Goal: Task Accomplishment & Management: Manage account settings

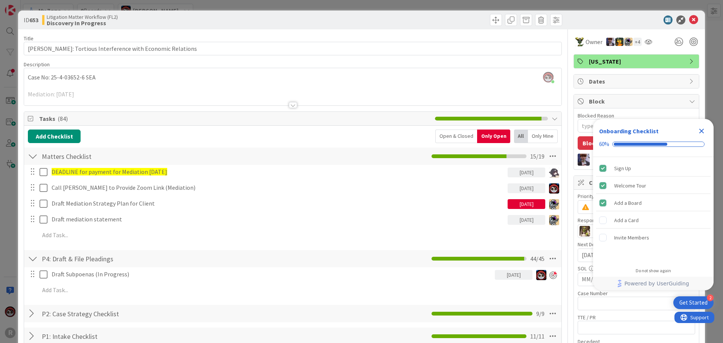
scroll to position [625, 0]
click at [693, 18] on div at bounding box center [632, 19] width 133 height 9
click at [691, 19] on icon at bounding box center [693, 19] width 9 height 9
click at [689, 21] on icon at bounding box center [693, 19] width 9 height 9
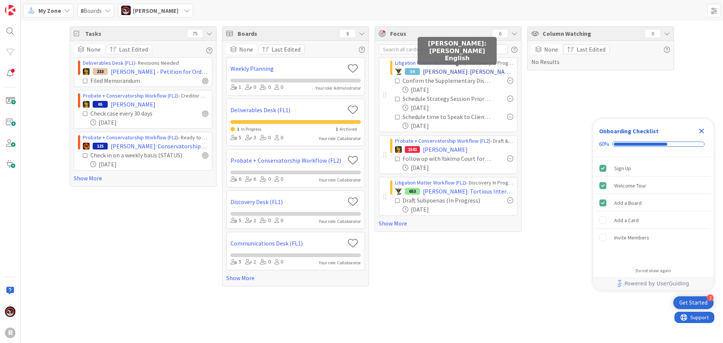
click at [426, 70] on span "[PERSON_NAME]: [PERSON_NAME] English" at bounding box center [468, 71] width 90 height 9
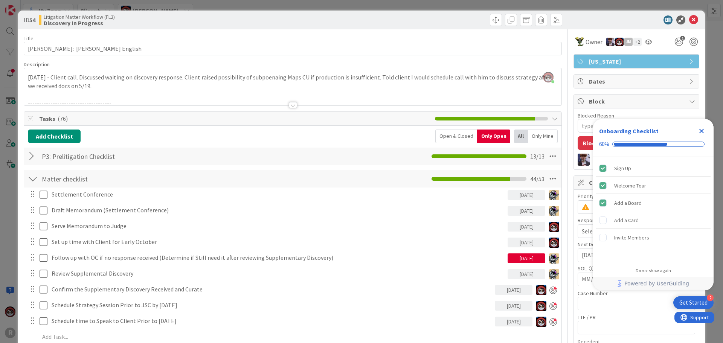
click at [289, 106] on div at bounding box center [293, 105] width 8 height 6
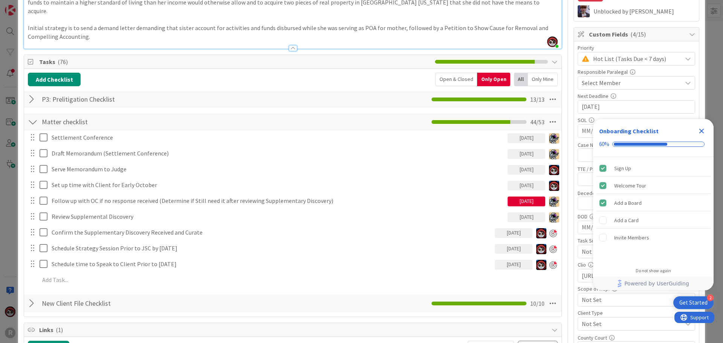
scroll to position [188, 0]
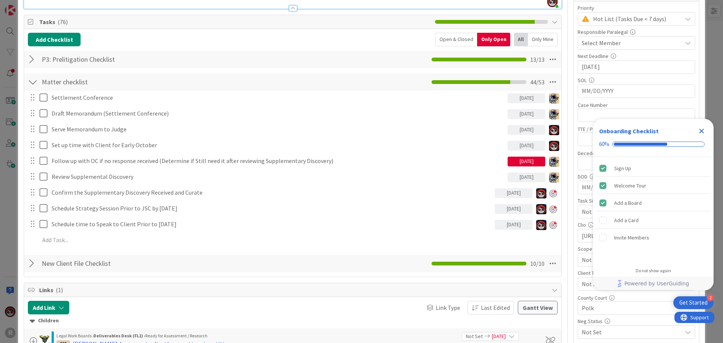
click at [698, 132] on icon "Close Checklist" at bounding box center [701, 130] width 9 height 9
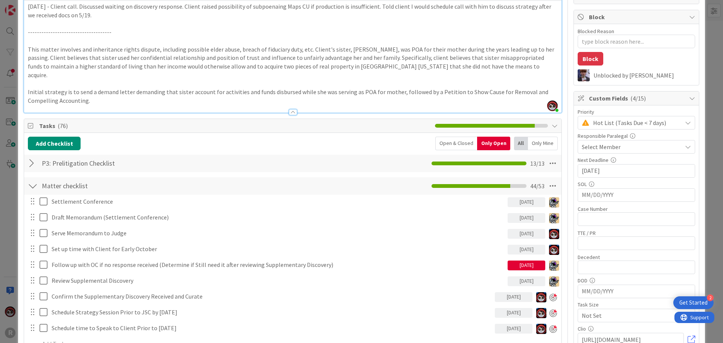
scroll to position [0, 0]
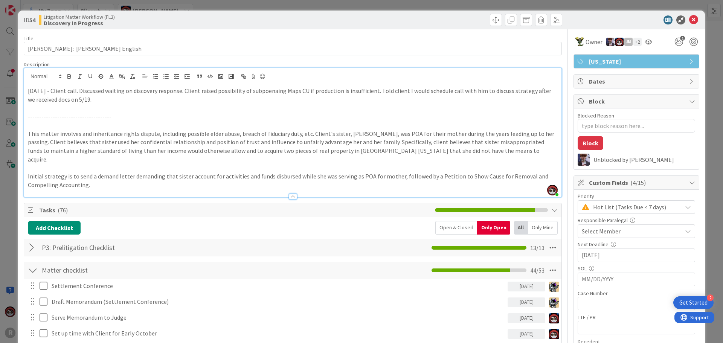
click at [271, 189] on div at bounding box center [292, 193] width 537 height 8
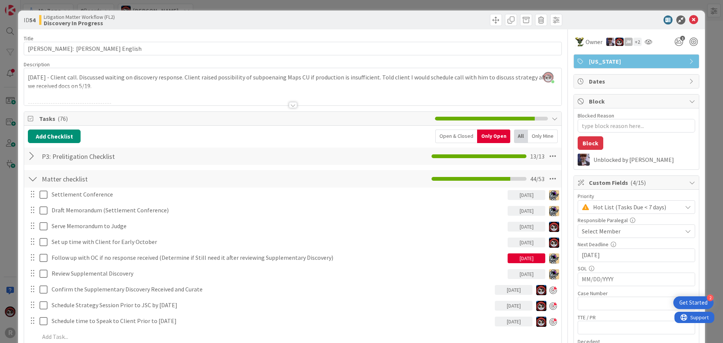
click at [290, 105] on div at bounding box center [293, 105] width 8 height 6
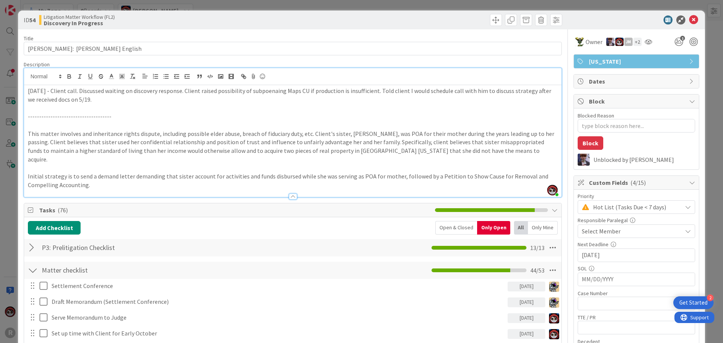
click at [107, 178] on p "Initial strategy is to send a demand letter demanding that sister account for a…" at bounding box center [293, 180] width 530 height 17
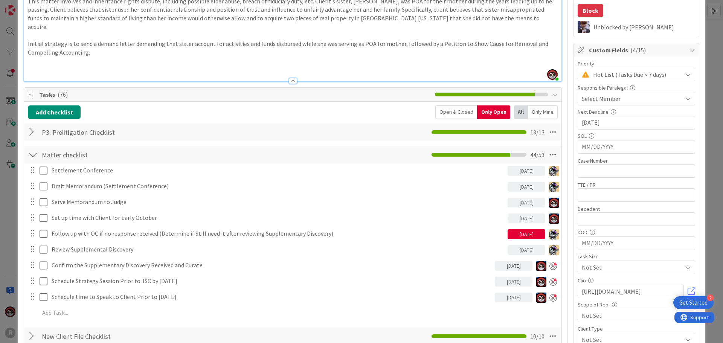
scroll to position [151, 0]
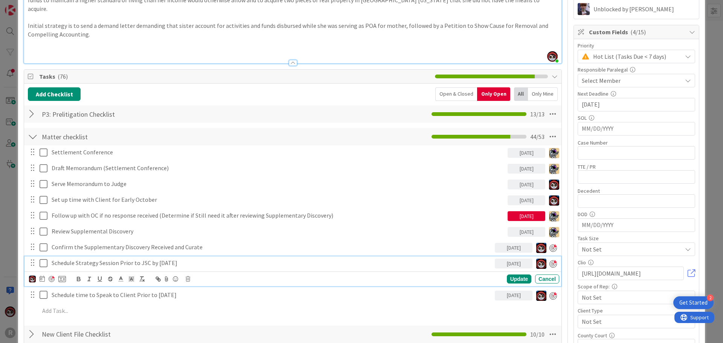
type textarea "x"
click at [176, 259] on p "Schedule Strategy Session Prior to JSC by [DATE]" at bounding box center [272, 263] width 440 height 9
click at [192, 259] on p "Schedule Strategy Session Prior to JSC by [DATE]" at bounding box center [272, 263] width 440 height 9
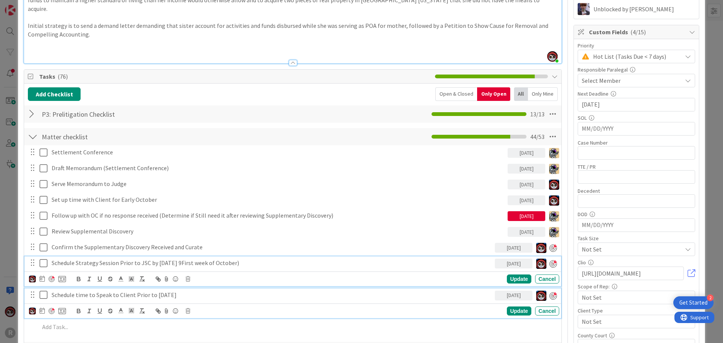
click at [200, 291] on p "Schedule time to Speak to Client Prior to [DATE]" at bounding box center [272, 295] width 440 height 9
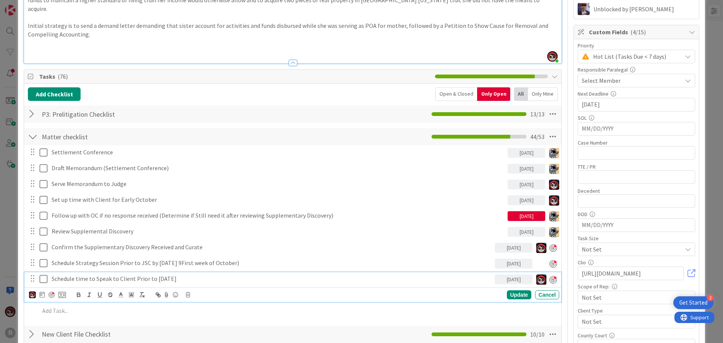
scroll to position [134, 0]
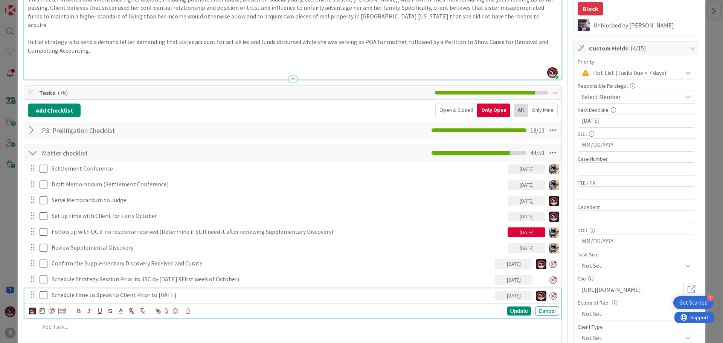
type textarea "x"
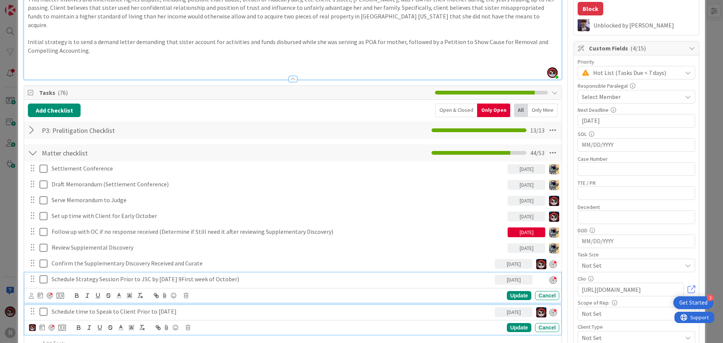
click at [203, 273] on div "Schedule Strategy Session Prior to JSC by October 1st 9First week of October) 0…" at bounding box center [292, 288] width 536 height 30
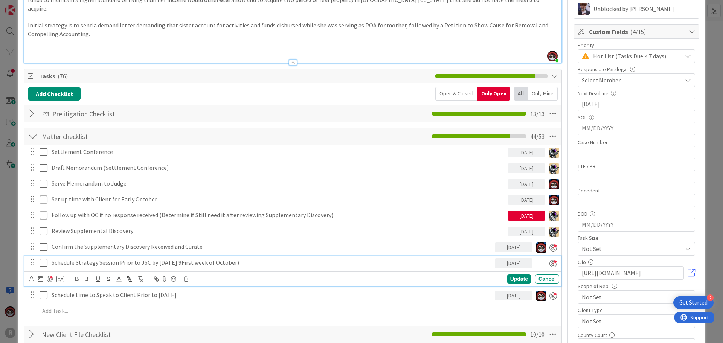
click at [191, 258] on p "Schedule Strategy Session Prior to JSC by October 1st 9First week of October)" at bounding box center [272, 262] width 440 height 9
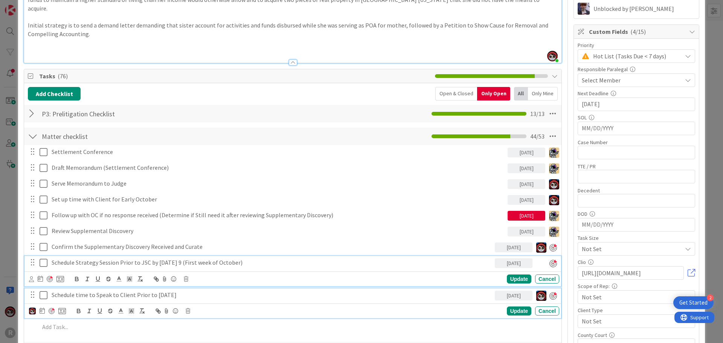
click at [199, 291] on p "Schedule time to Speak to Client Prior to [DATE]" at bounding box center [272, 295] width 440 height 9
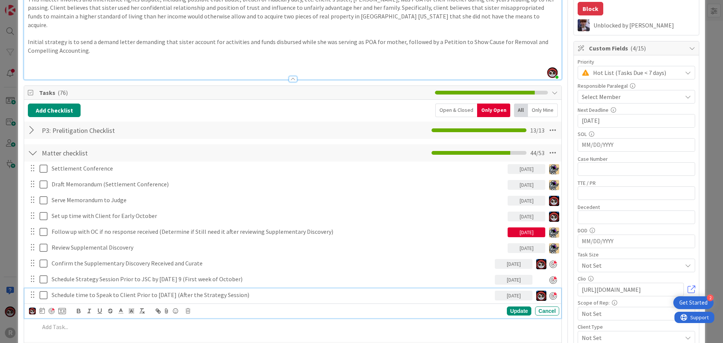
click at [249, 291] on p "Schedule time to Speak to Client Prior to October 1st (After the Strategy Sessi…" at bounding box center [272, 295] width 440 height 9
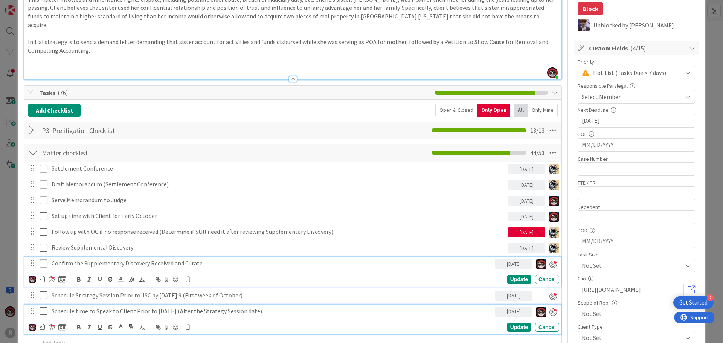
click at [191, 258] on div "Confirm the Supplementary Discovery Received and Curate 09/12/2025 Update Cancel" at bounding box center [292, 272] width 536 height 30
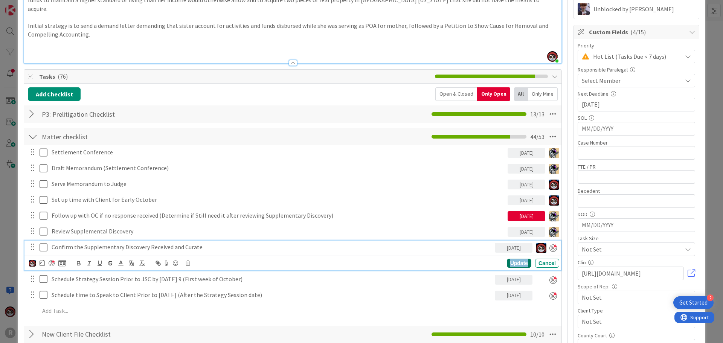
click at [516, 259] on div "Update" at bounding box center [519, 263] width 24 height 9
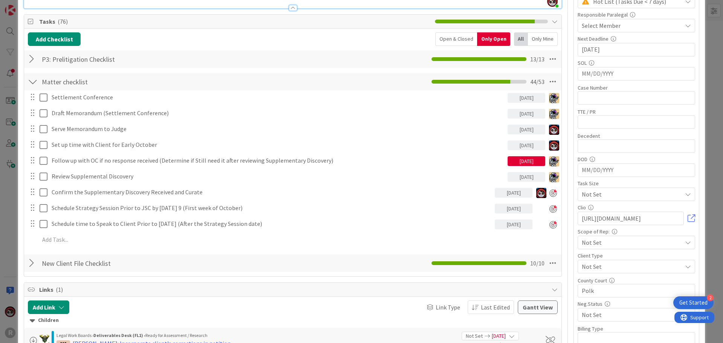
scroll to position [188, 0]
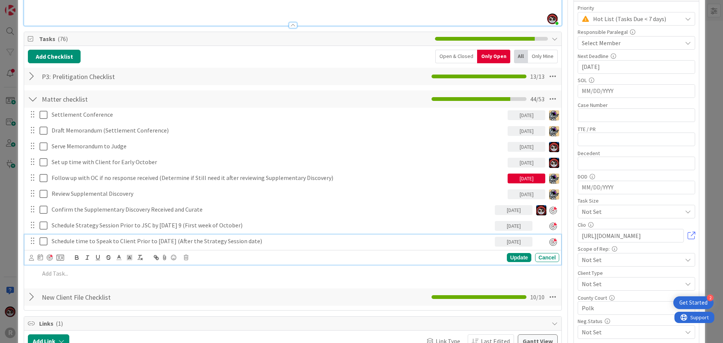
click at [135, 237] on p "Schedule time to Speak to Client Prior to October 1st (After the Strategy Sessi…" at bounding box center [272, 241] width 440 height 9
click at [516, 253] on div "Update" at bounding box center [519, 257] width 24 height 9
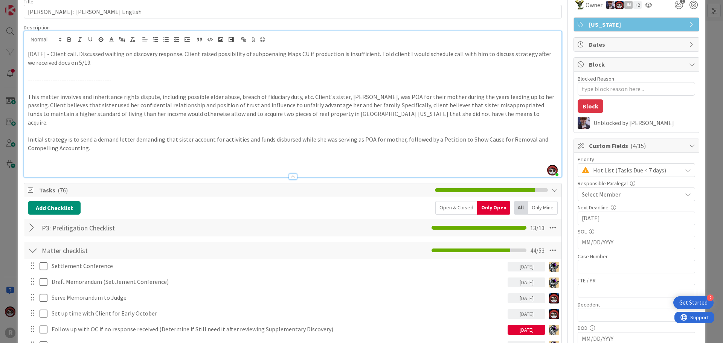
scroll to position [0, 0]
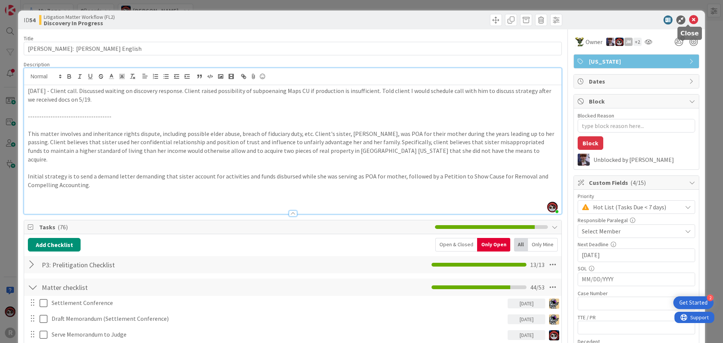
click at [689, 19] on icon at bounding box center [693, 19] width 9 height 9
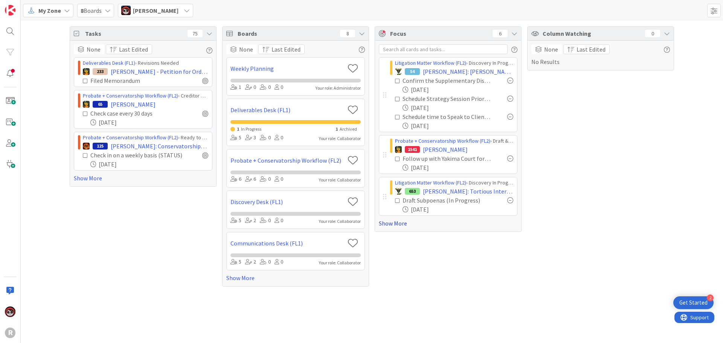
click at [393, 226] on link "Show More" at bounding box center [448, 223] width 139 height 9
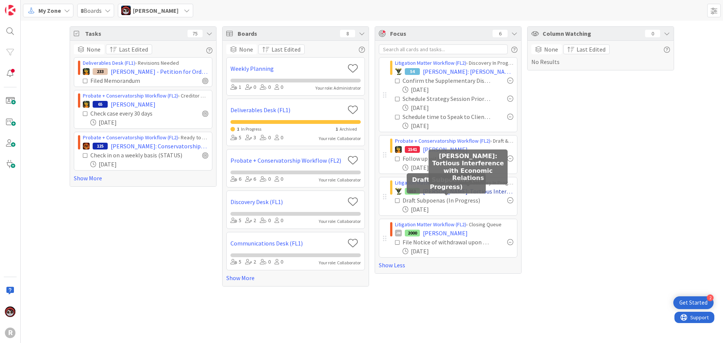
click at [466, 192] on span "[PERSON_NAME]: Tortious Interference with Economic Relations" at bounding box center [468, 191] width 90 height 9
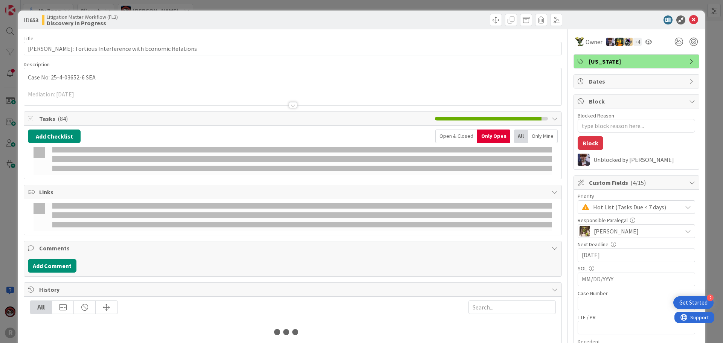
type textarea "x"
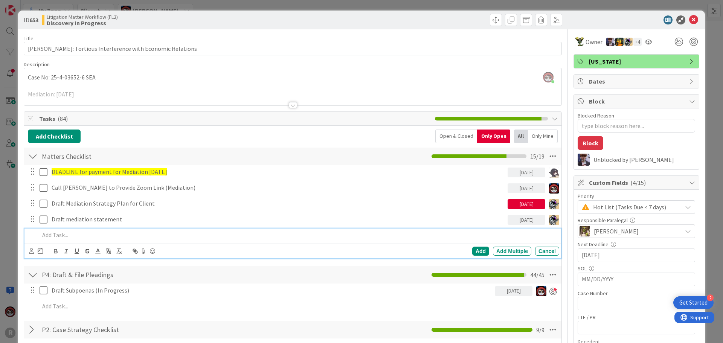
click at [65, 235] on p at bounding box center [298, 235] width 516 height 9
click at [29, 250] on icon at bounding box center [31, 251] width 5 height 6
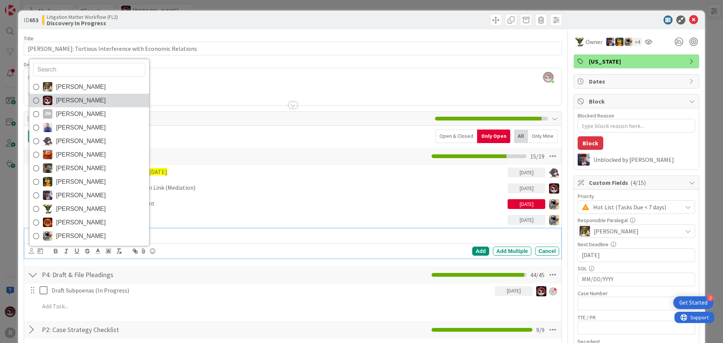
click at [81, 101] on span "[PERSON_NAME]" at bounding box center [81, 100] width 50 height 11
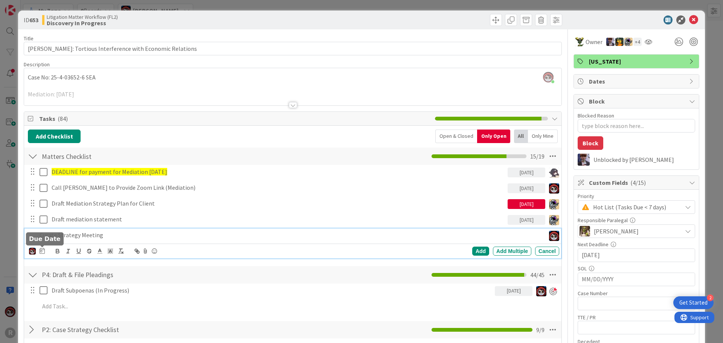
click at [41, 255] on div at bounding box center [42, 251] width 5 height 9
click at [126, 317] on td "12" at bounding box center [129, 314] width 15 height 14
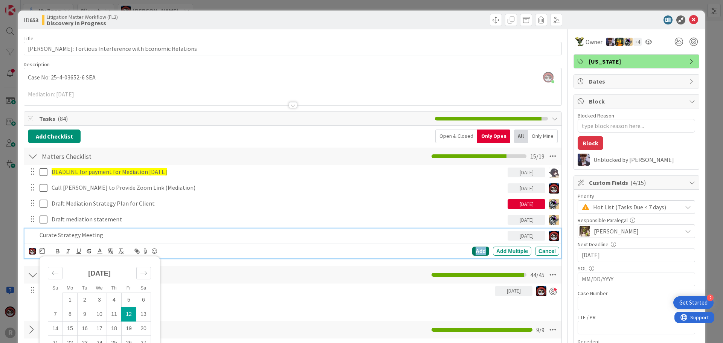
click at [475, 253] on div "Add" at bounding box center [480, 251] width 17 height 9
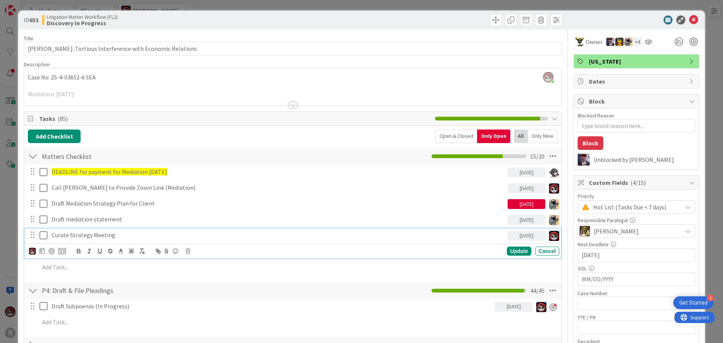
click at [102, 236] on p "Curate Strategy Meeting" at bounding box center [278, 235] width 453 height 9
click at [50, 250] on div at bounding box center [52, 251] width 6 height 6
type textarea "x"
click at [518, 252] on div "Update" at bounding box center [519, 251] width 24 height 9
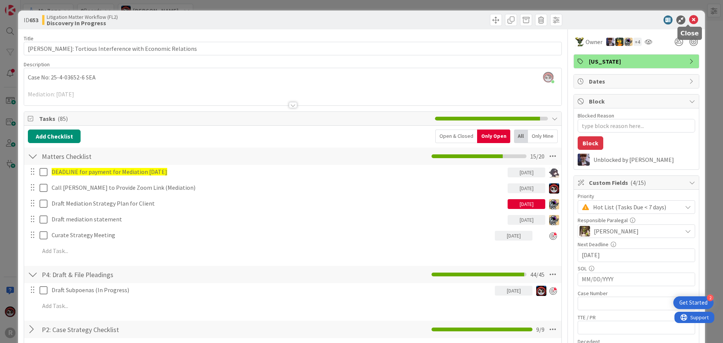
click at [689, 21] on icon at bounding box center [693, 19] width 9 height 9
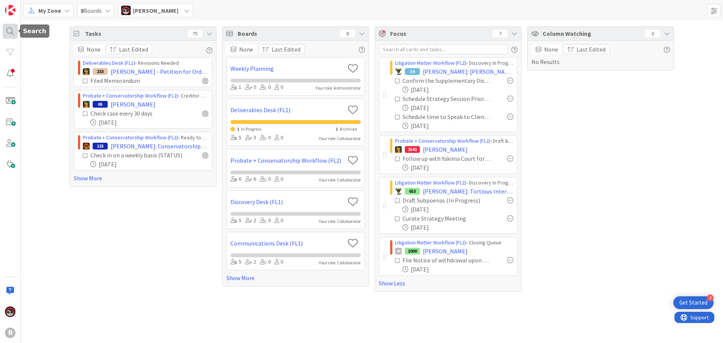
click at [6, 32] on div at bounding box center [10, 31] width 15 height 15
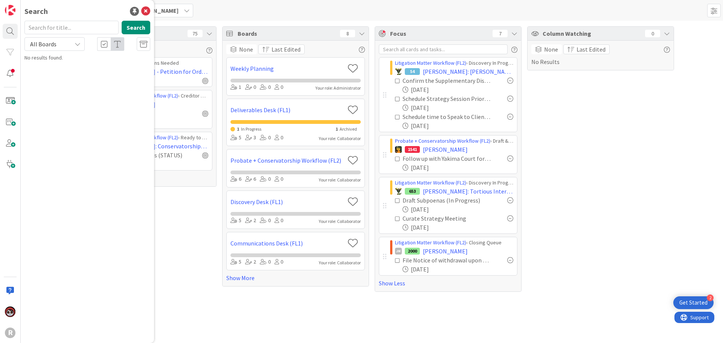
drag, startPoint x: 79, startPoint y: 26, endPoint x: 52, endPoint y: 26, distance: 27.1
click at [56, 26] on input "text" at bounding box center [71, 28] width 94 height 14
type input "aguila"
click at [58, 58] on b "Litigation Matter Workflow (FL2) ›" at bounding box center [71, 59] width 73 height 6
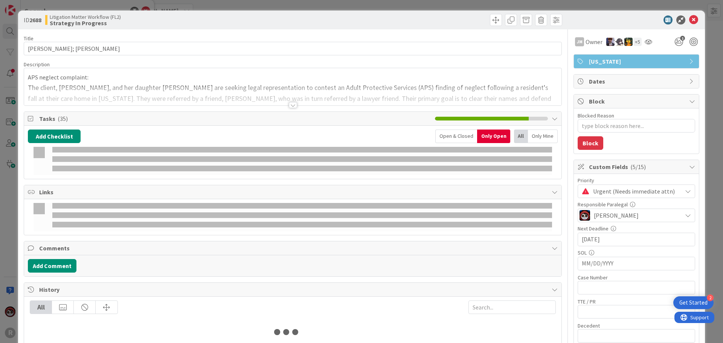
type textarea "x"
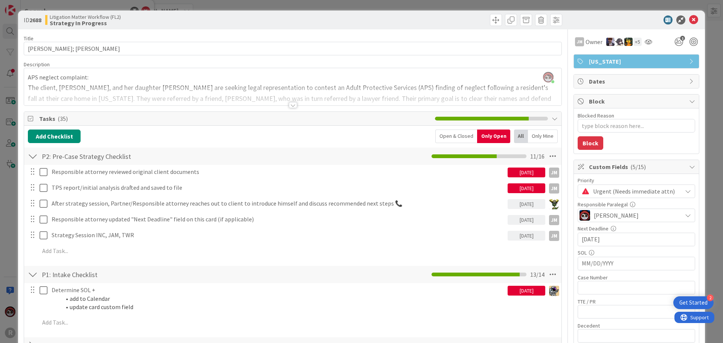
click at [289, 105] on div at bounding box center [293, 105] width 8 height 6
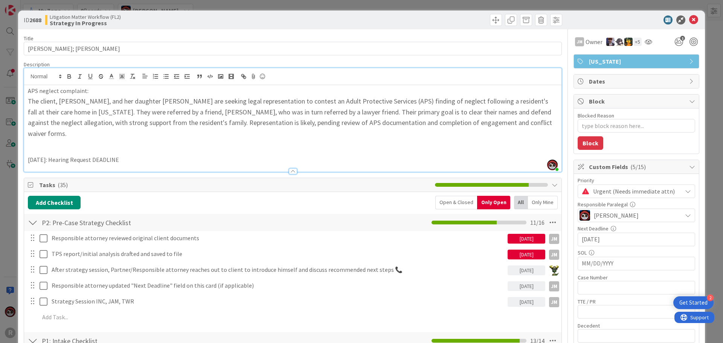
click at [166, 155] on p "September 15, 2025: Hearing Request DEADLINE" at bounding box center [293, 159] width 530 height 9
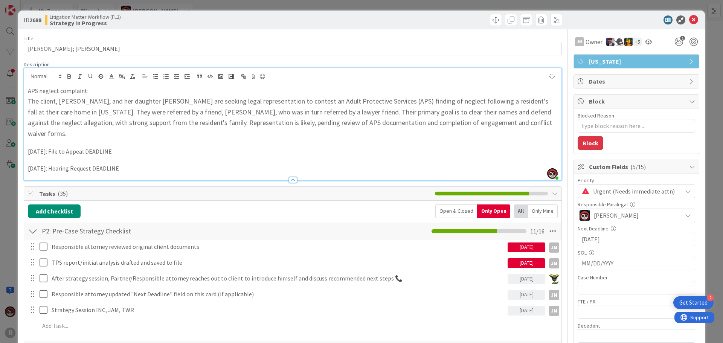
type textarea "x"
click at [65, 321] on p at bounding box center [298, 325] width 516 height 9
click at [50, 321] on p "File Appeal" at bounding box center [298, 325] width 516 height 9
click at [28, 334] on div "Add Add Multiple Cancel" at bounding box center [292, 341] width 536 height 15
click at [32, 339] on icon at bounding box center [31, 342] width 5 height 6
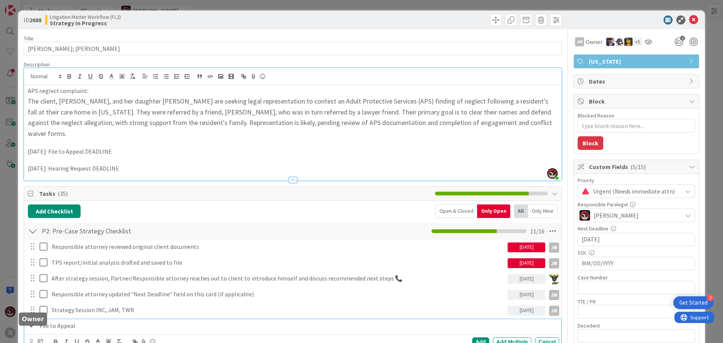
scroll to position [10, 0]
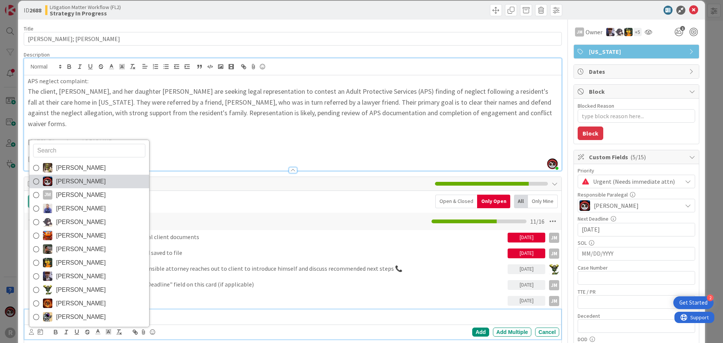
click at [68, 176] on span "[PERSON_NAME]" at bounding box center [81, 181] width 50 height 11
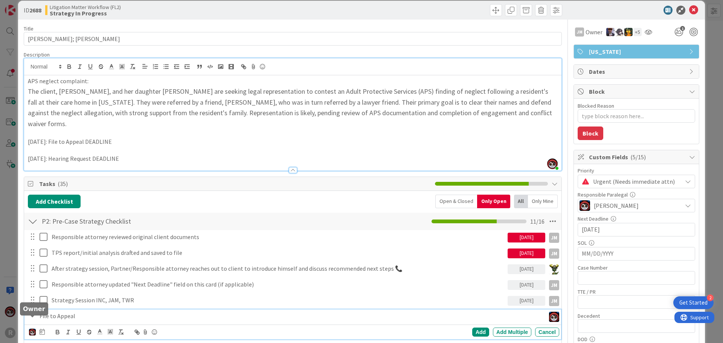
click at [33, 329] on img at bounding box center [32, 332] width 7 height 7
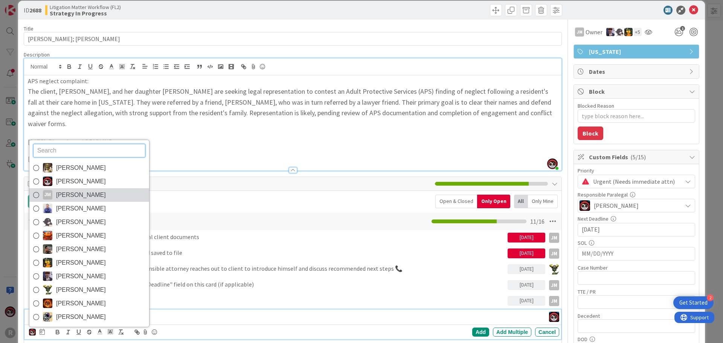
click at [58, 189] on span "Jeff Myers" at bounding box center [81, 194] width 50 height 11
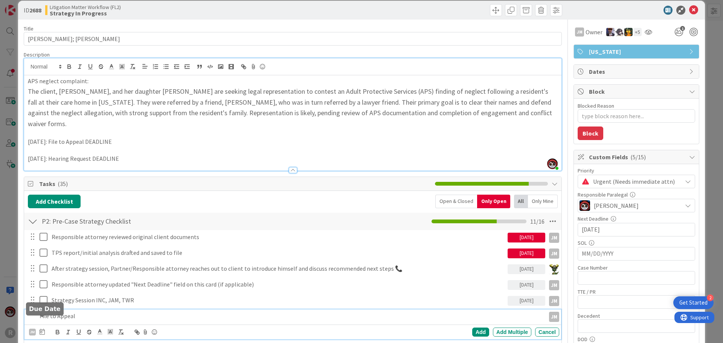
click at [41, 329] on icon at bounding box center [42, 332] width 5 height 6
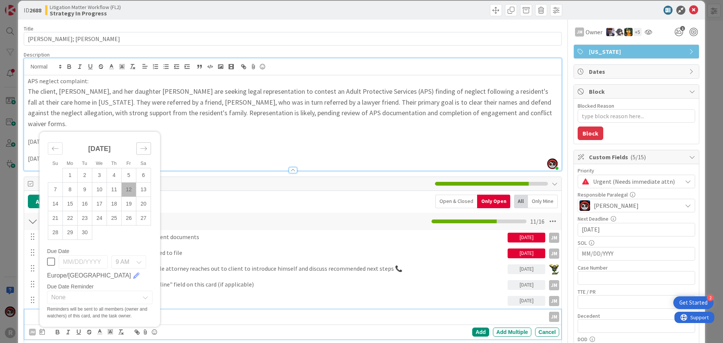
click at [143, 145] on icon "Move forward to switch to the next month." at bounding box center [143, 148] width 7 height 7
click at [142, 211] on td "25" at bounding box center [143, 218] width 15 height 14
click at [201, 312] on p "File to Appeal" at bounding box center [272, 316] width 465 height 9
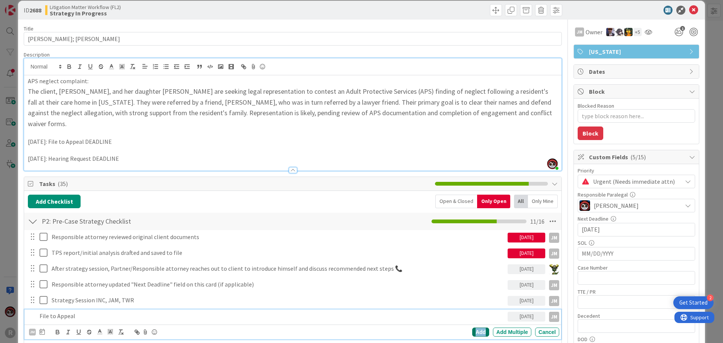
click at [473, 327] on div "Add" at bounding box center [480, 331] width 17 height 9
click at [81, 327] on p at bounding box center [298, 331] width 516 height 9
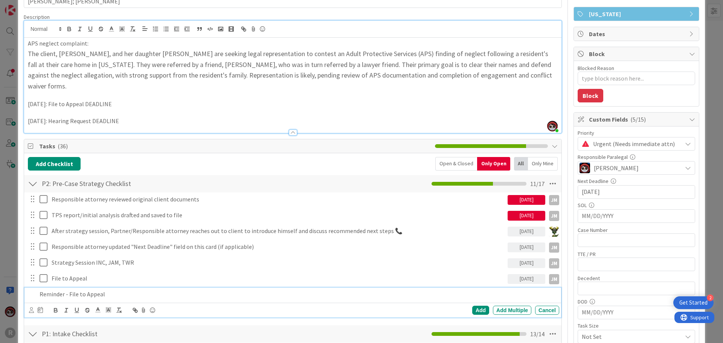
click at [33, 306] on div at bounding box center [31, 310] width 5 height 8
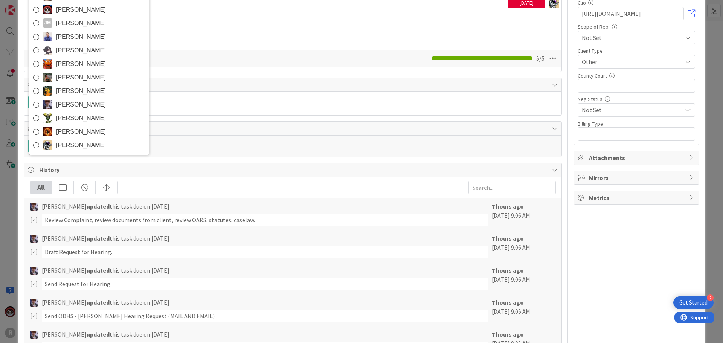
scroll to position [338, 0]
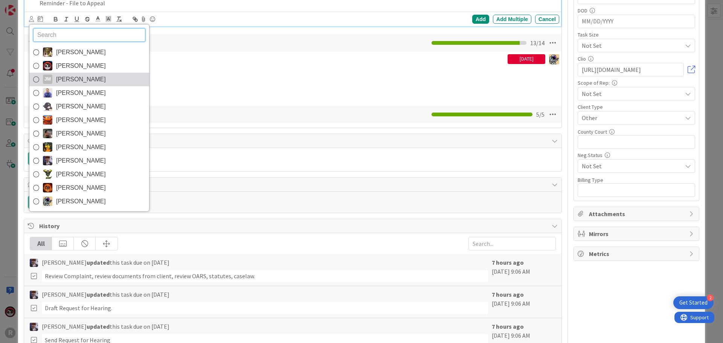
click at [69, 74] on span "Jeff Myers" at bounding box center [81, 79] width 50 height 11
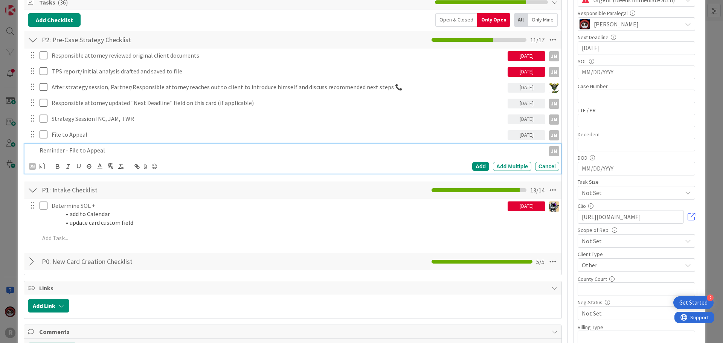
scroll to position [188, 0]
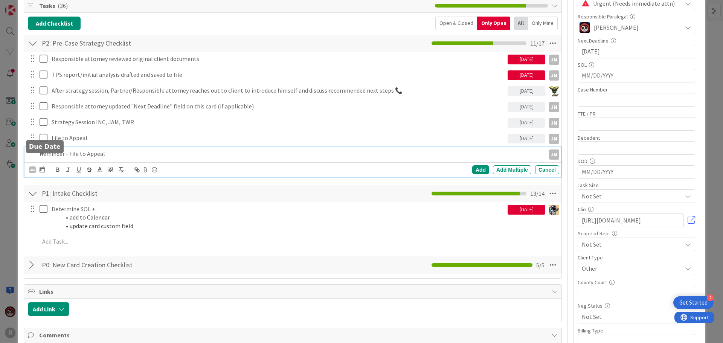
click at [42, 166] on icon at bounding box center [42, 169] width 5 height 6
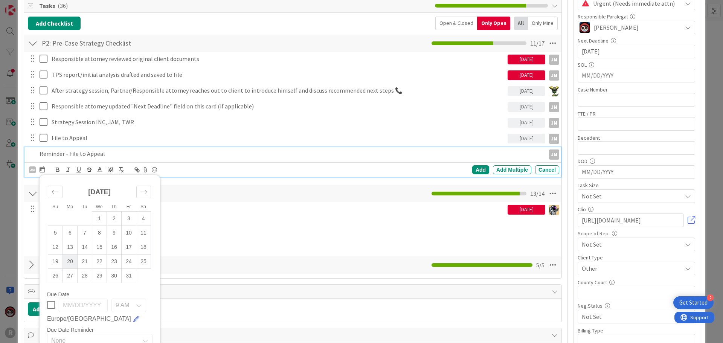
click at [70, 254] on td "20" at bounding box center [70, 261] width 15 height 14
click at [127, 240] on td "17" at bounding box center [129, 247] width 15 height 14
click at [472, 165] on div "Add" at bounding box center [480, 169] width 17 height 9
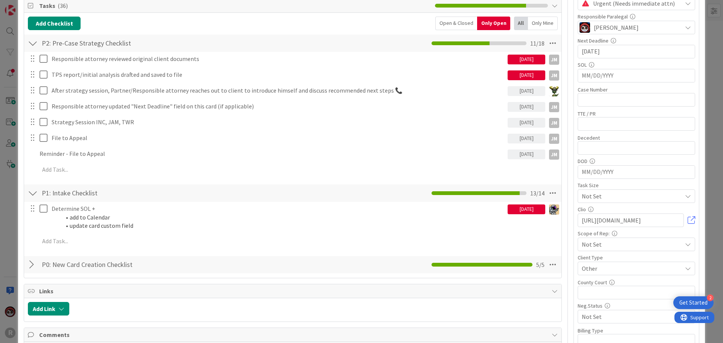
type textarea "x"
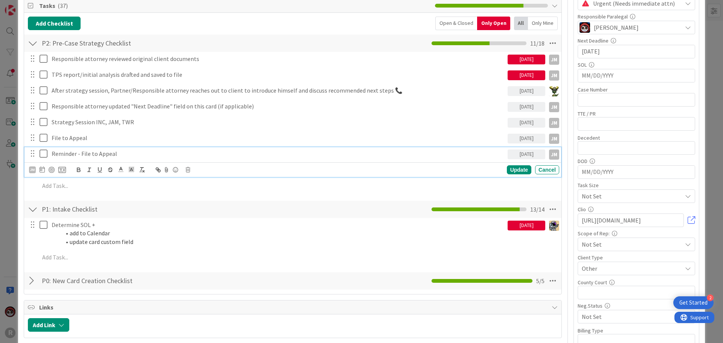
click at [81, 149] on p "Reminder - File to Appeal" at bounding box center [278, 153] width 453 height 9
drag, startPoint x: 76, startPoint y: 145, endPoint x: 52, endPoint y: 144, distance: 24.1
click at [52, 149] on p "Reminder - File to Appeal" at bounding box center [278, 153] width 453 height 9
drag, startPoint x: 79, startPoint y: 143, endPoint x: 52, endPoint y: 143, distance: 27.1
click at [52, 149] on p "REMINDER - File to Appeal" at bounding box center [278, 153] width 453 height 9
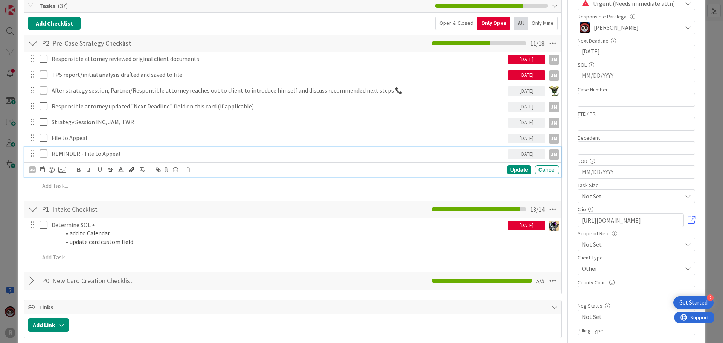
click at [134, 149] on p "REMINDER - File to Appeal" at bounding box center [278, 153] width 453 height 9
click at [119, 149] on p "REMINDER - File to Appeal Deadline" at bounding box center [278, 153] width 453 height 9
drag, startPoint x: 81, startPoint y: 143, endPoint x: 39, endPoint y: 143, distance: 41.4
click at [39, 147] on div "REMINDER - File to Appeal UPCOMING Deadline 10/17/2025 JM" at bounding box center [292, 153] width 531 height 13
click at [128, 166] on icon at bounding box center [131, 169] width 7 height 7
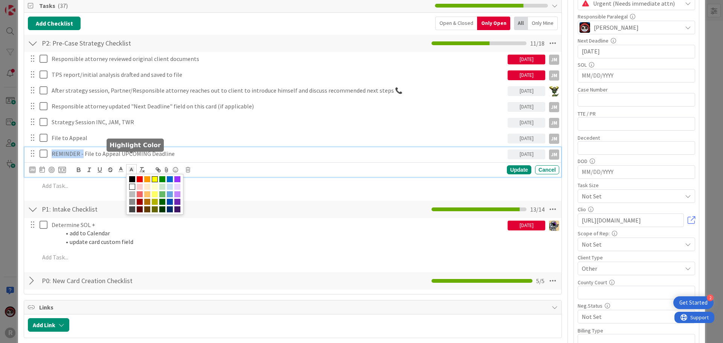
click at [153, 176] on span at bounding box center [155, 179] width 6 height 6
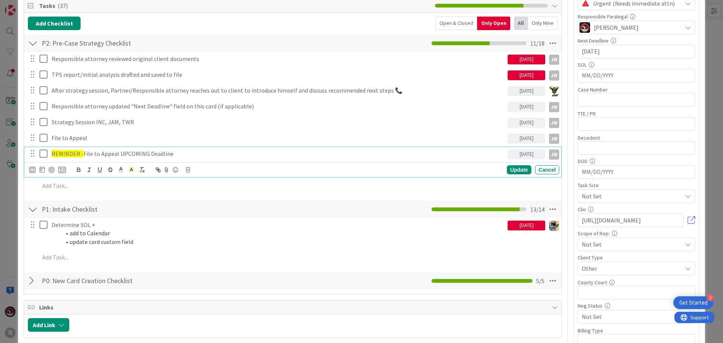
click at [210, 149] on p "REMINDER - File to Appeal UPCOMING Deadline" at bounding box center [278, 153] width 453 height 9
click at [507, 165] on div "Update" at bounding box center [519, 169] width 24 height 9
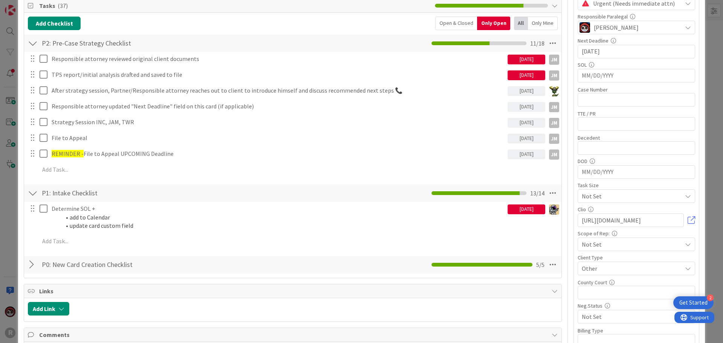
type textarea "x"
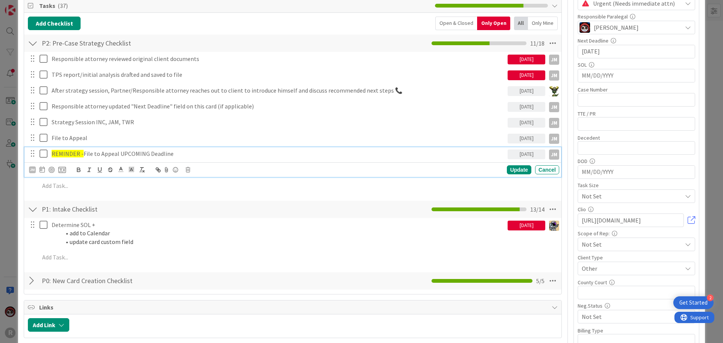
click at [187, 149] on p "REMINDER - File to Appeal UPCOMING Deadline" at bounding box center [278, 153] width 453 height 9
click at [507, 165] on div "Update" at bounding box center [519, 169] width 24 height 9
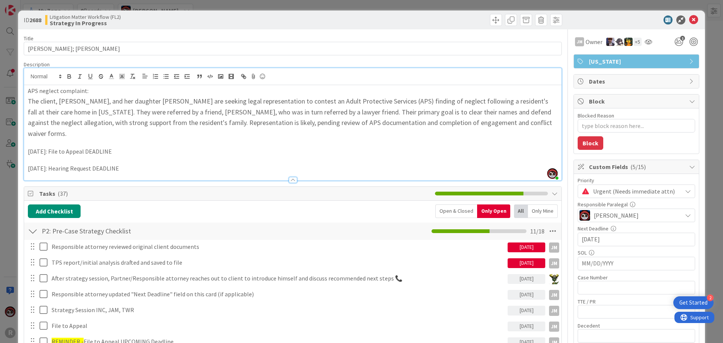
scroll to position [113, 0]
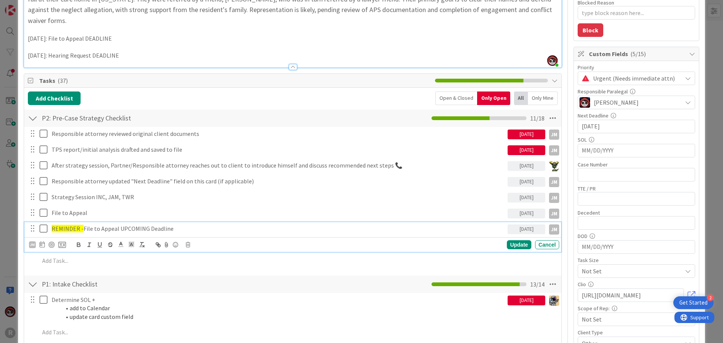
click at [141, 224] on p "REMINDER - File to Appeal UPCOMING Deadline" at bounding box center [278, 228] width 453 height 9
drag, startPoint x: 189, startPoint y: 221, endPoint x: 45, endPoint y: 217, distance: 143.8
click at [38, 222] on div "REMINDER - File to Appeal UPCOMING Deadline 10/17/2025 JM" at bounding box center [292, 228] width 531 height 13
copy p "REMINDER - File to Appeal UPCOMING Deadline"
drag, startPoint x: 503, startPoint y: 239, endPoint x: 495, endPoint y: 239, distance: 8.7
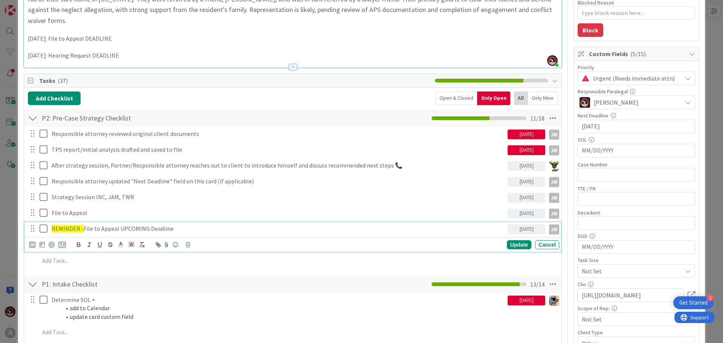
click at [503, 239] on div "JM Update Cancel" at bounding box center [292, 244] width 536 height 15
click at [514, 240] on div "Update" at bounding box center [519, 244] width 24 height 9
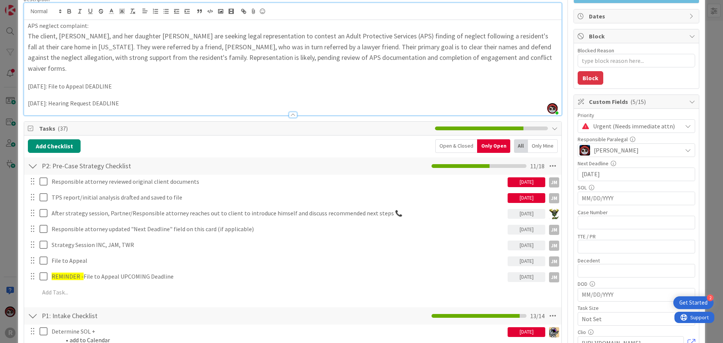
scroll to position [75, 0]
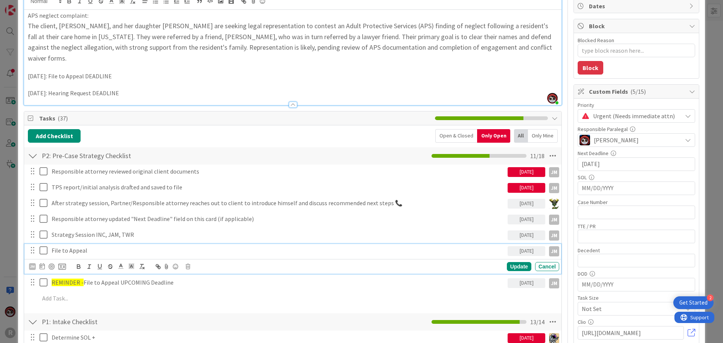
click at [107, 246] on p "File to Appeal" at bounding box center [278, 250] width 453 height 9
drag, startPoint x: 91, startPoint y: 240, endPoint x: 41, endPoint y: 237, distance: 49.8
click at [41, 244] on div "File to Appeal 10/25/2025 JM" at bounding box center [292, 250] width 531 height 13
click at [507, 262] on div "Update" at bounding box center [519, 266] width 24 height 9
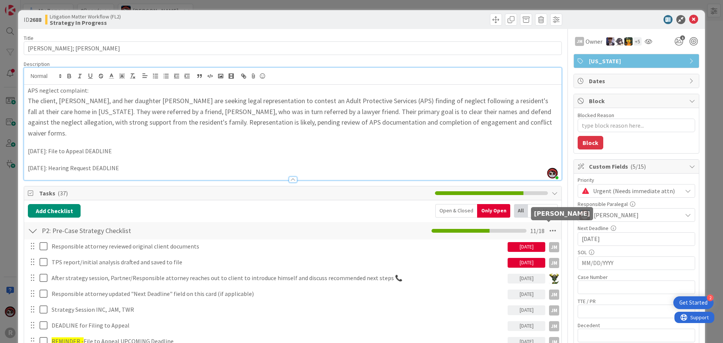
scroll to position [0, 0]
click at [689, 22] on icon at bounding box center [693, 19] width 9 height 9
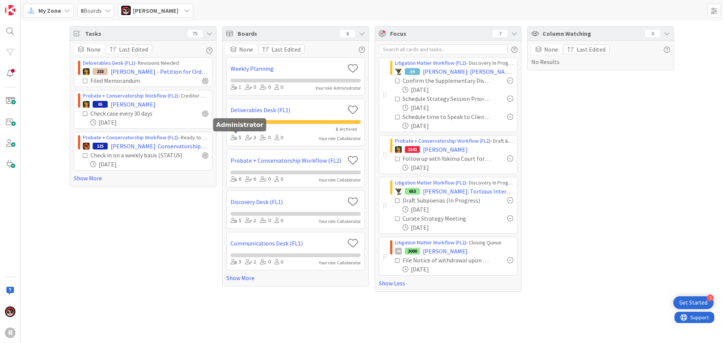
click at [174, 230] on div "Tasks 75 None Last Edited Deliverables Desk (FL1) › Revisions Needed 233 KENNED…" at bounding box center [143, 158] width 147 height 265
click at [75, 180] on link "Show More" at bounding box center [143, 178] width 139 height 9
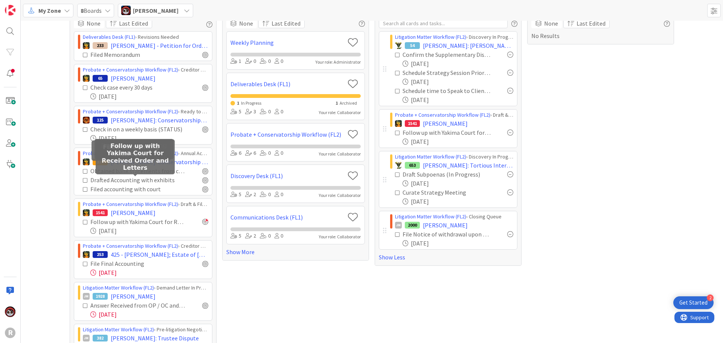
scroll to position [75, 0]
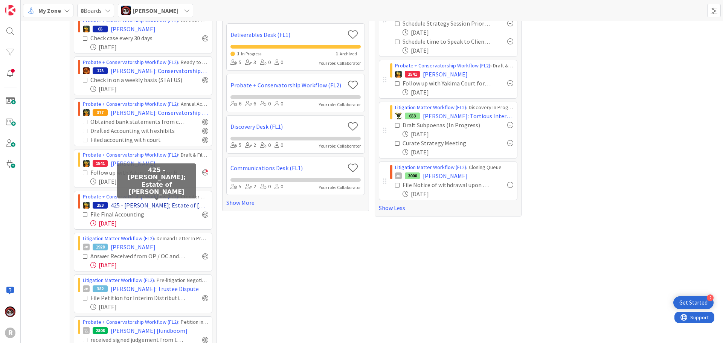
click at [157, 205] on span "425 - [PERSON_NAME]; Estate of [PERSON_NAME]" at bounding box center [159, 205] width 97 height 9
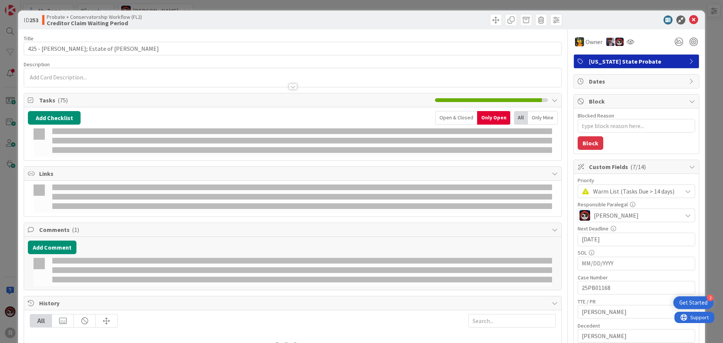
type textarea "x"
